Goal: Task Accomplishment & Management: Complete application form

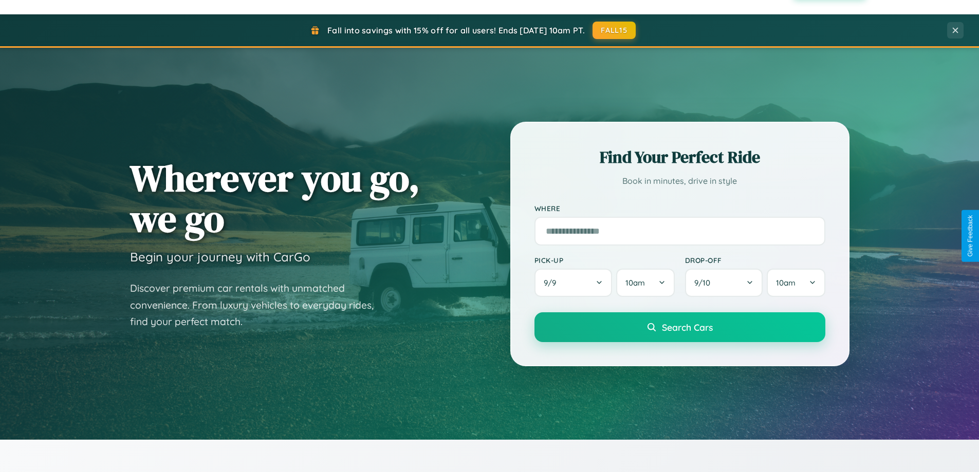
scroll to position [1978, 0]
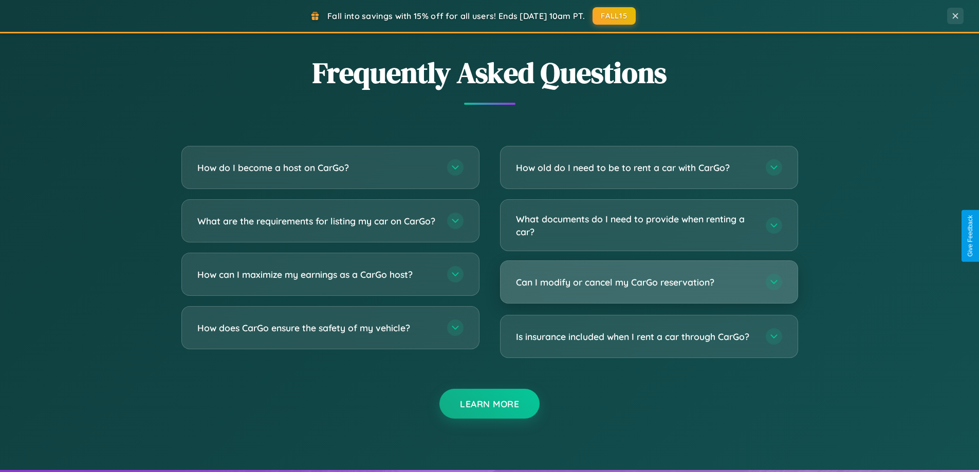
click at [649, 282] on h3 "Can I modify or cancel my CarGo reservation?" at bounding box center [636, 282] width 240 height 13
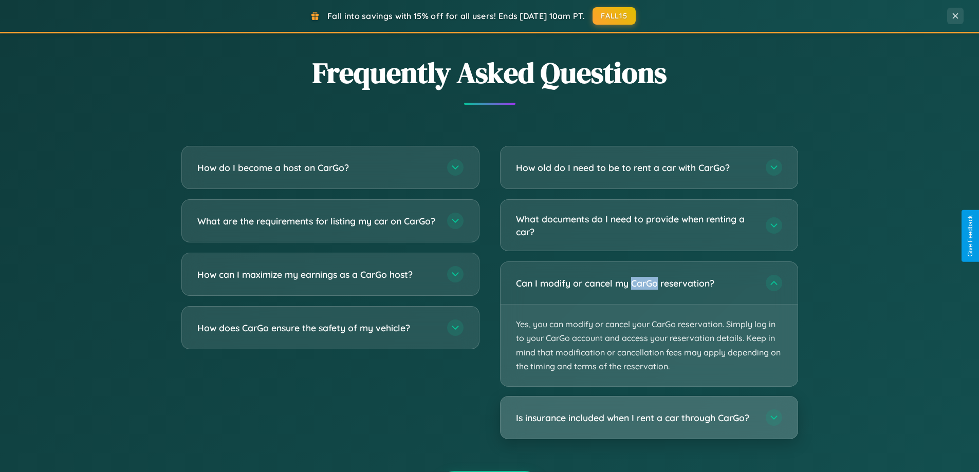
click at [649, 418] on h3 "Is insurance included when I rent a car through CarGo?" at bounding box center [636, 418] width 240 height 13
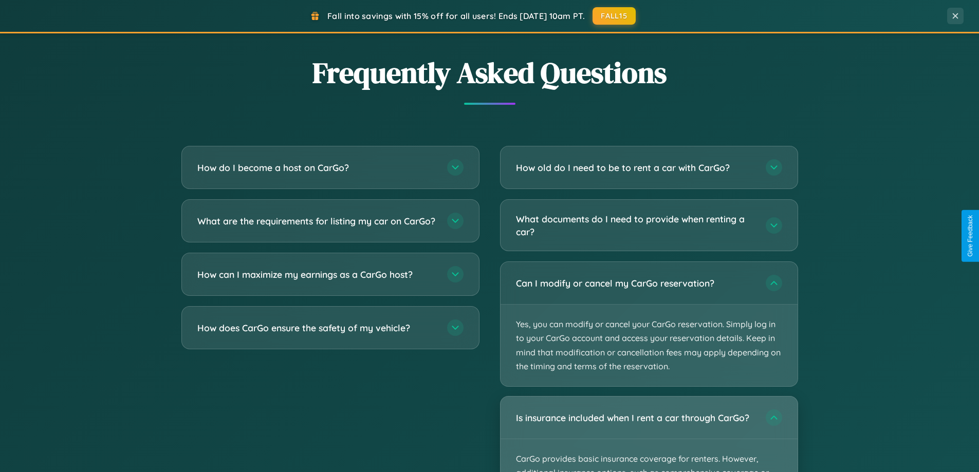
click at [649, 434] on div "Is insurance included when I rent a car through CarGo?" at bounding box center [649, 418] width 297 height 42
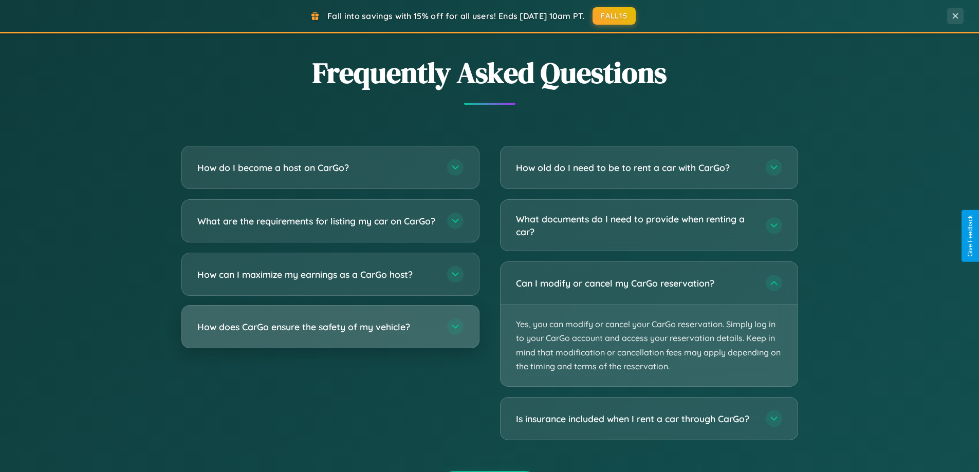
click at [330, 334] on h3 "How does CarGo ensure the safety of my vehicle?" at bounding box center [317, 327] width 240 height 13
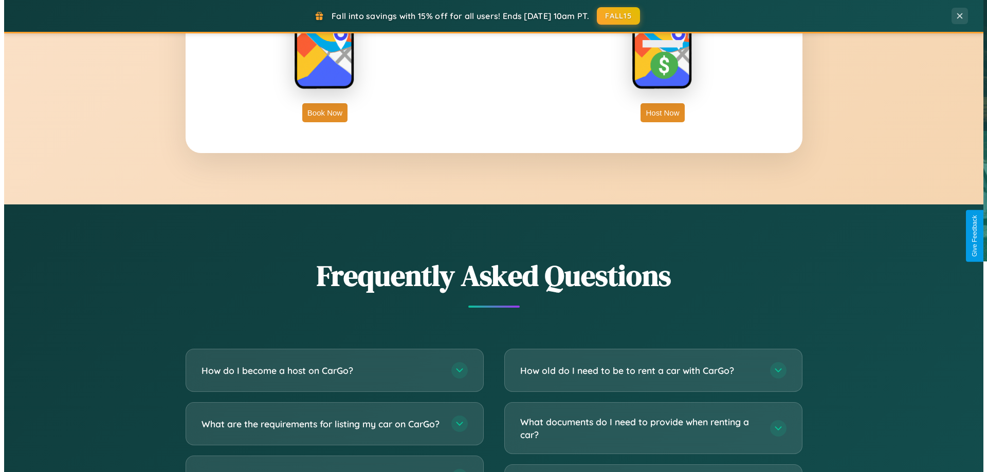
scroll to position [0, 0]
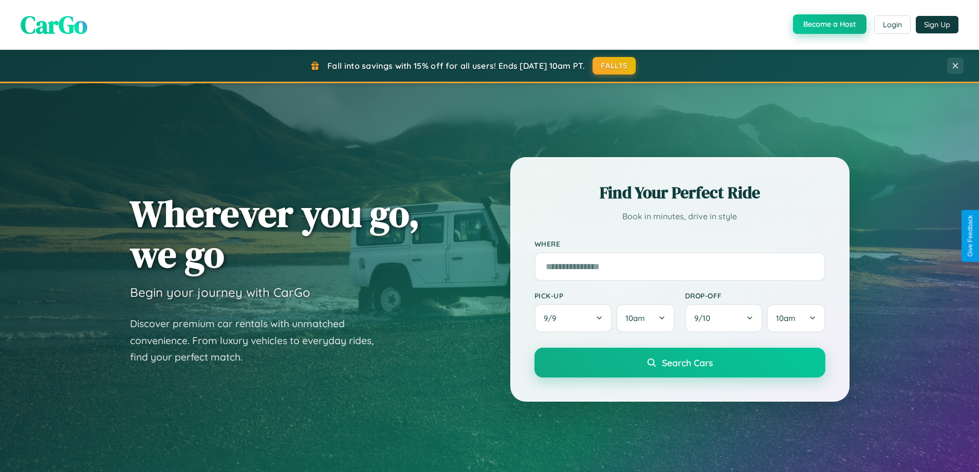
click at [829, 25] on button "Become a Host" at bounding box center [830, 24] width 74 height 20
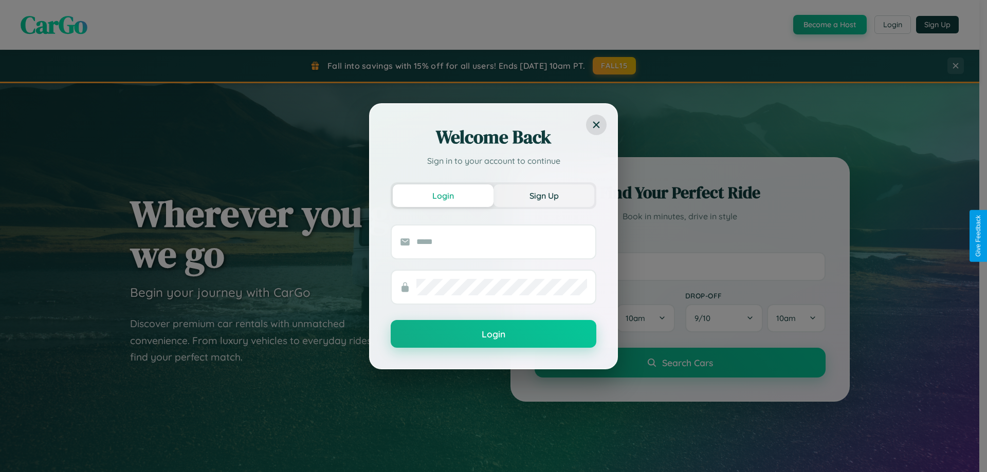
click at [544, 195] on button "Sign Up" at bounding box center [543, 196] width 101 height 23
